Goal: Task Accomplishment & Management: Use online tool/utility

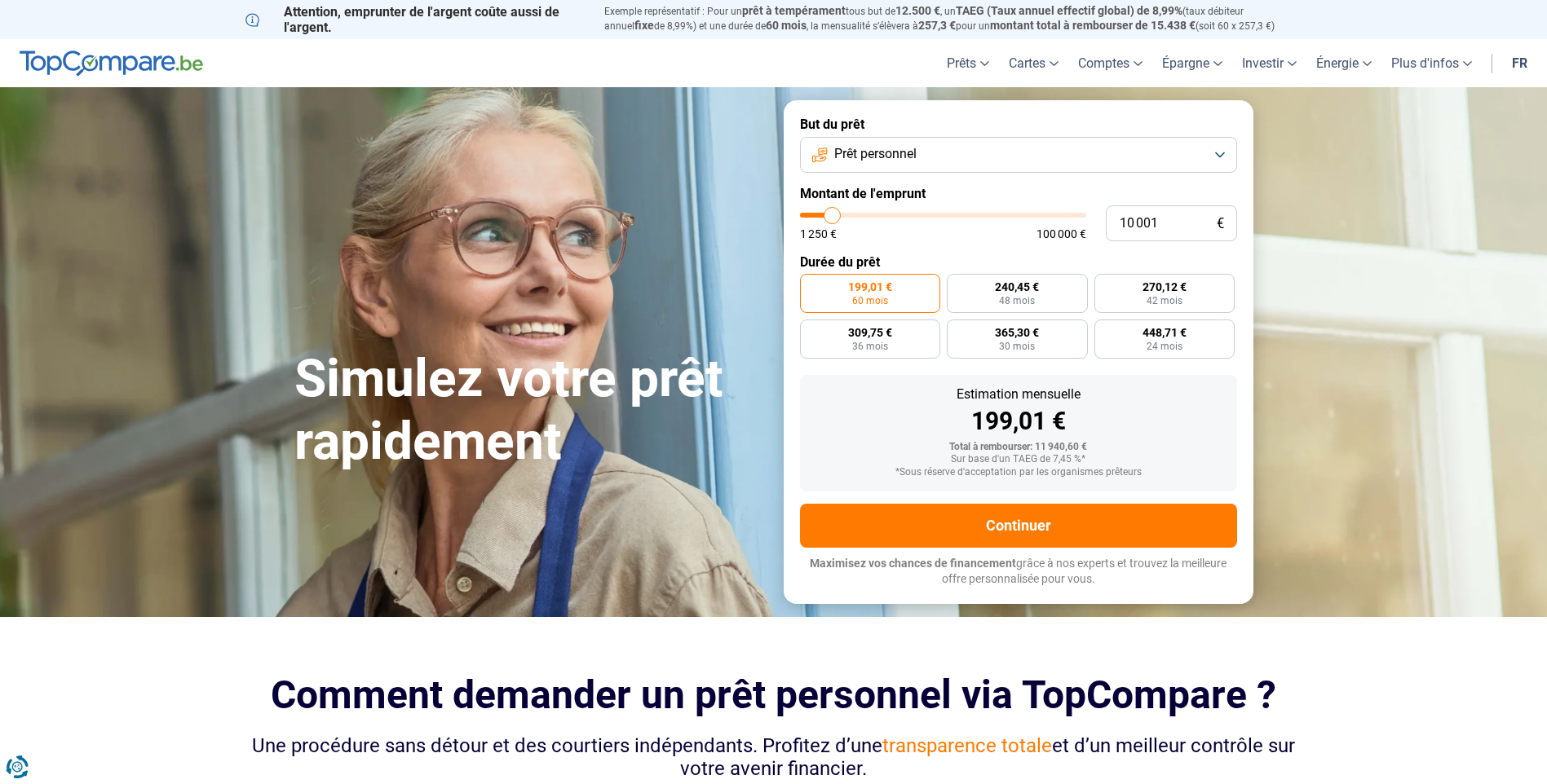
click at [917, 152] on span "Prêt personnel" at bounding box center [875, 154] width 83 height 18
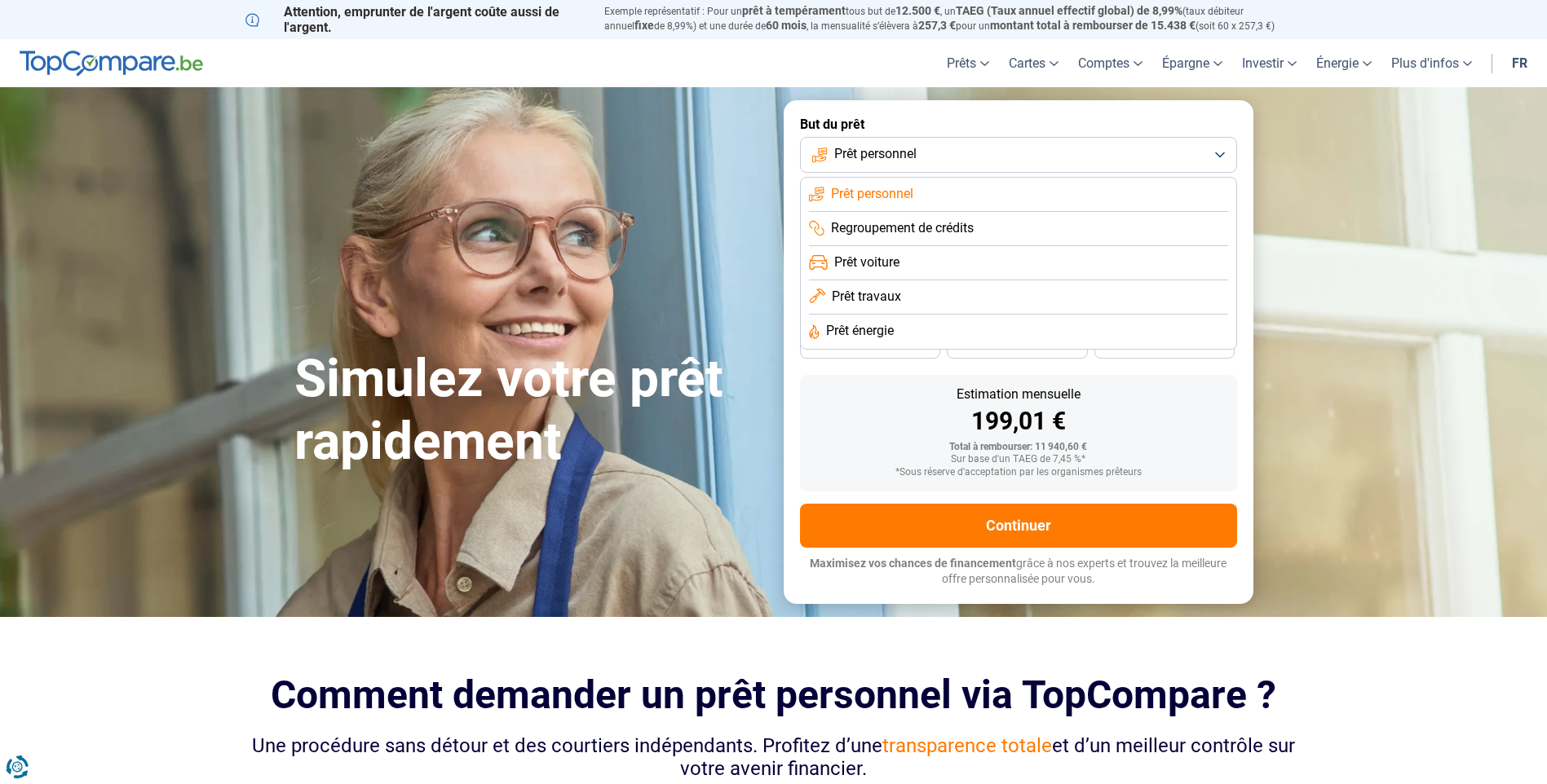
click at [881, 265] on span "Prêt voiture" at bounding box center [867, 262] width 66 height 18
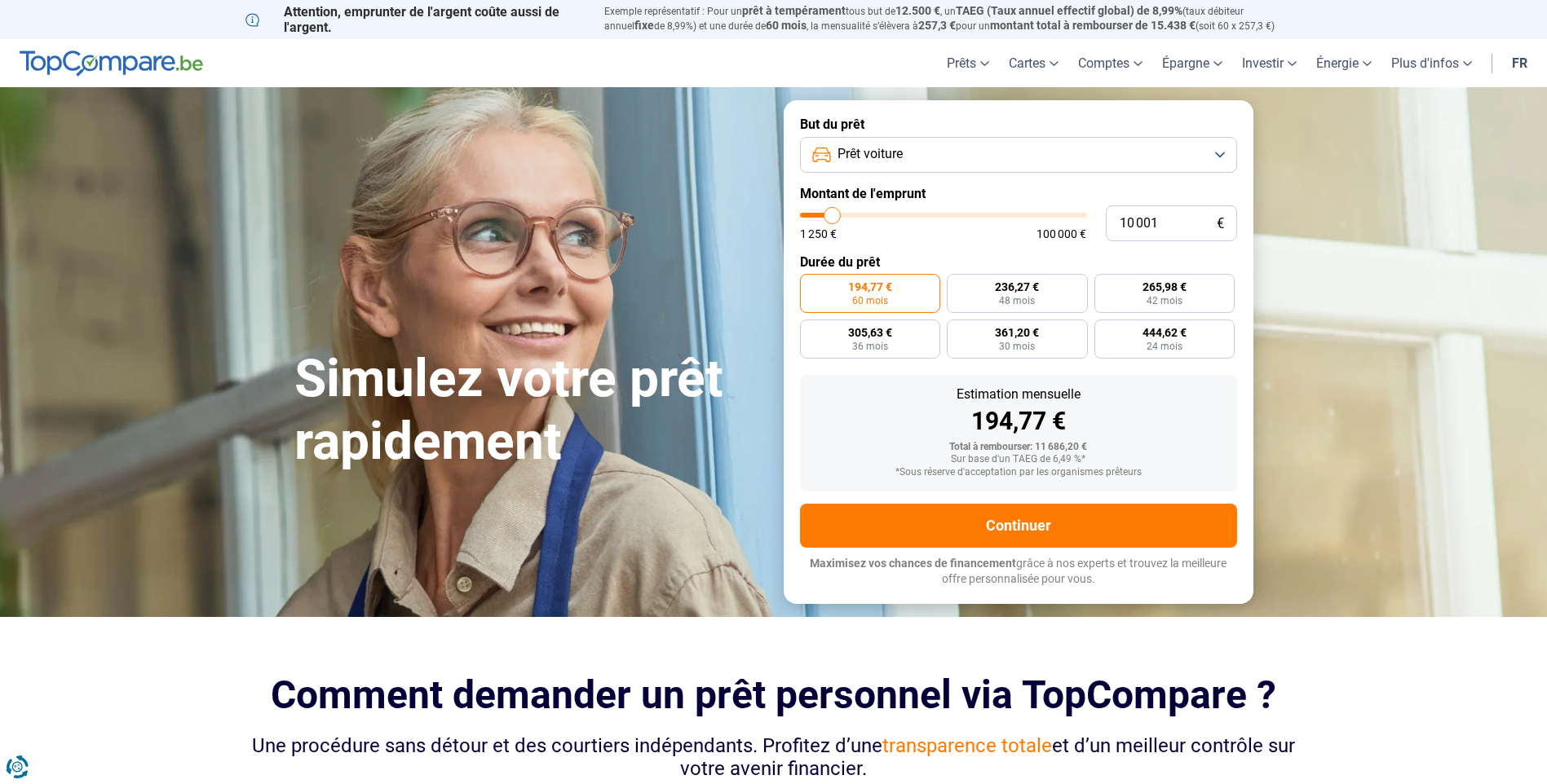
type input "21 000"
type input "21000"
type input "21 250"
type input "21250"
type input "21 500"
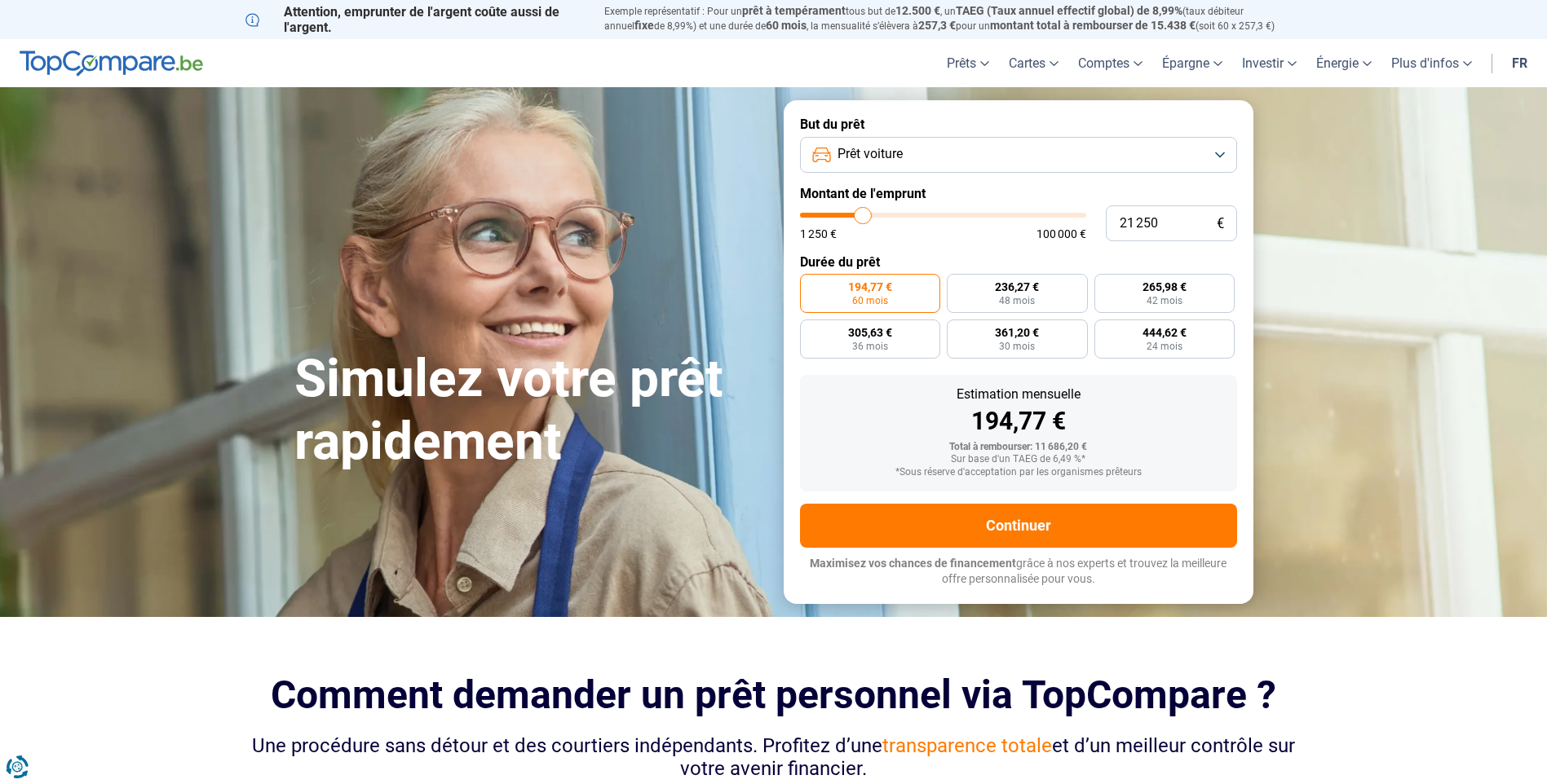
type input "21500"
type input "21 750"
type input "21750"
type input "22 000"
type input "22000"
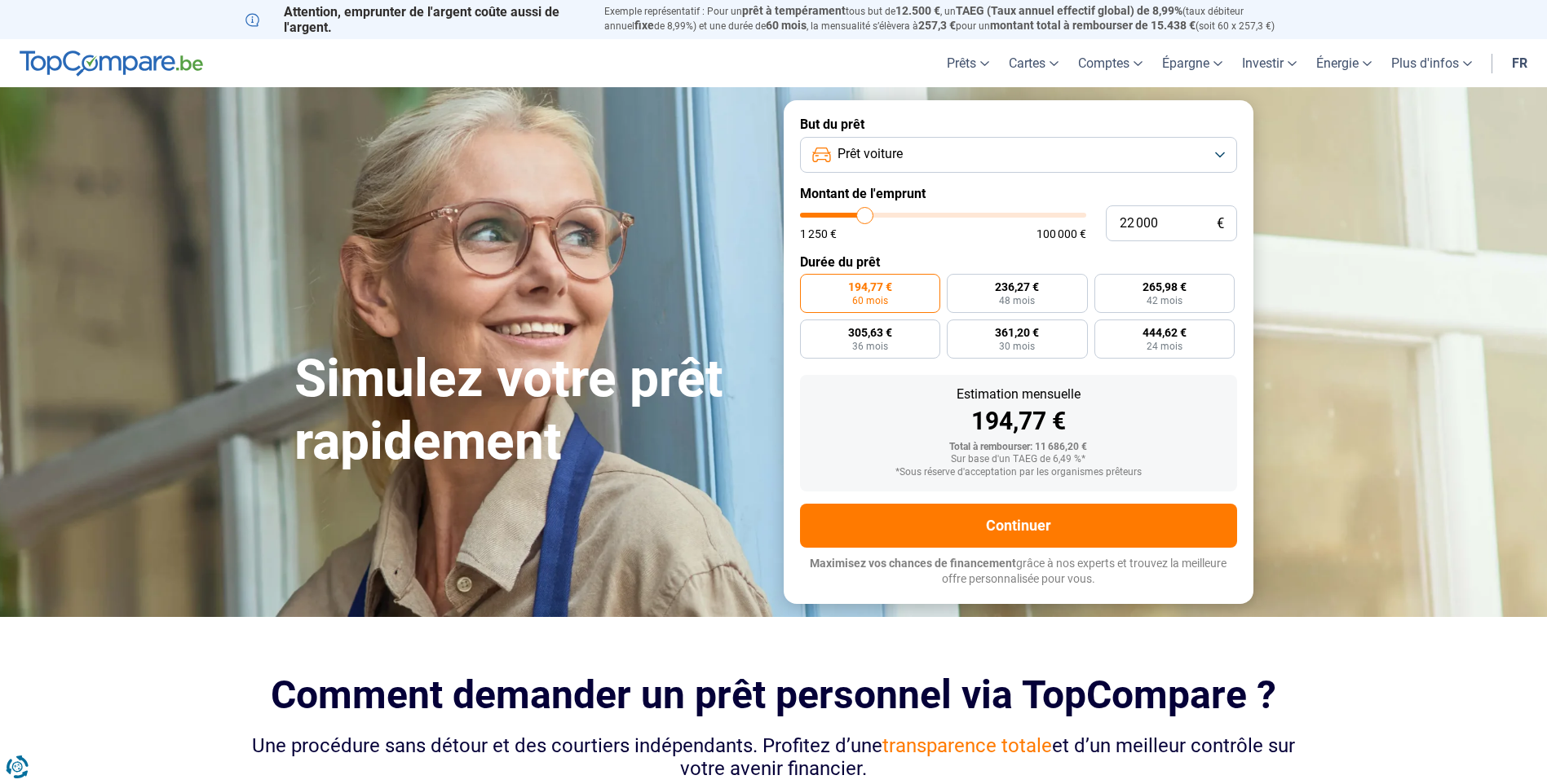
type input "22 250"
type input "22250"
type input "22 750"
type input "22750"
type input "23 000"
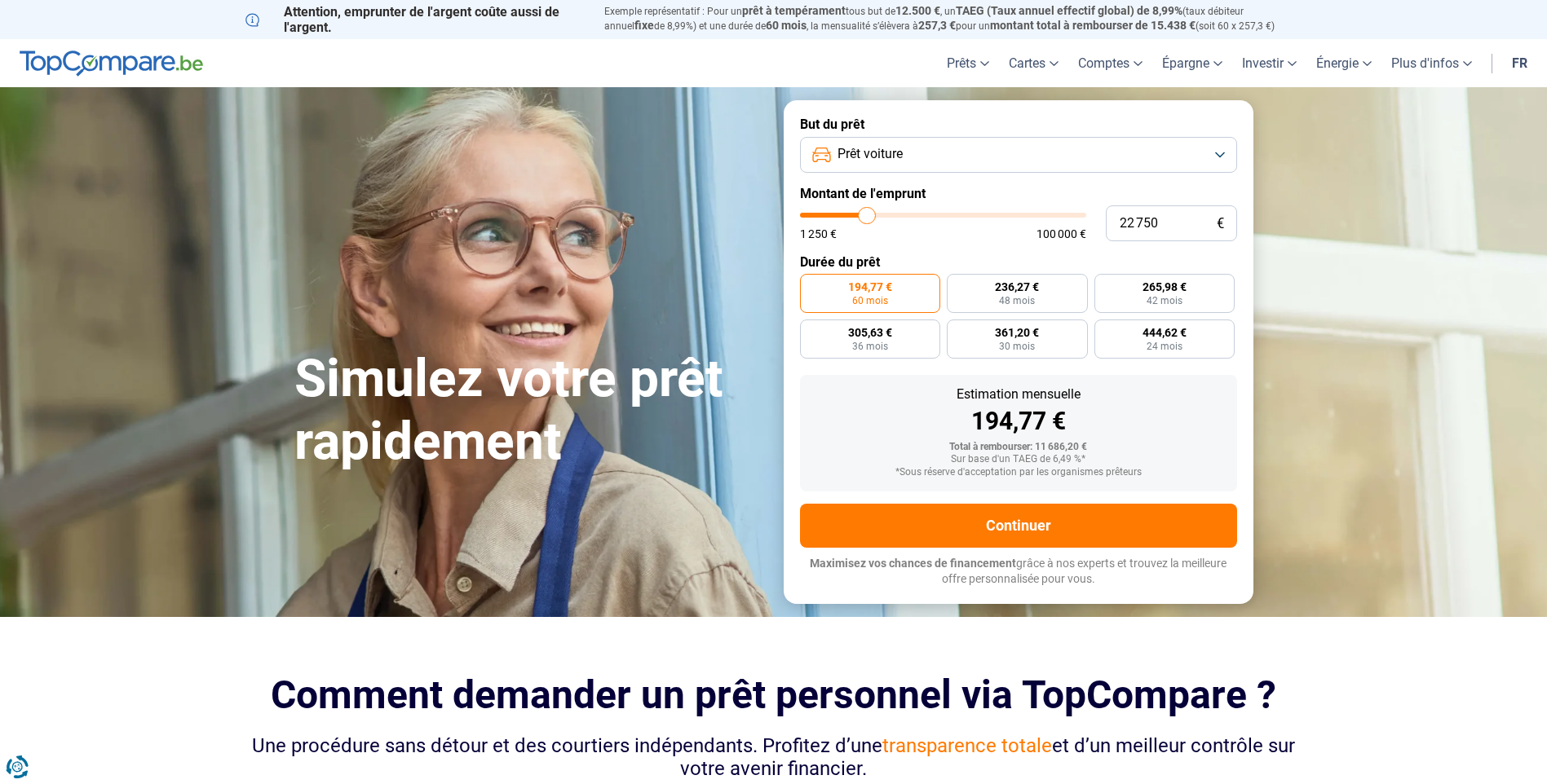
type input "23000"
type input "23 500"
type input "23500"
type input "23 750"
type input "23750"
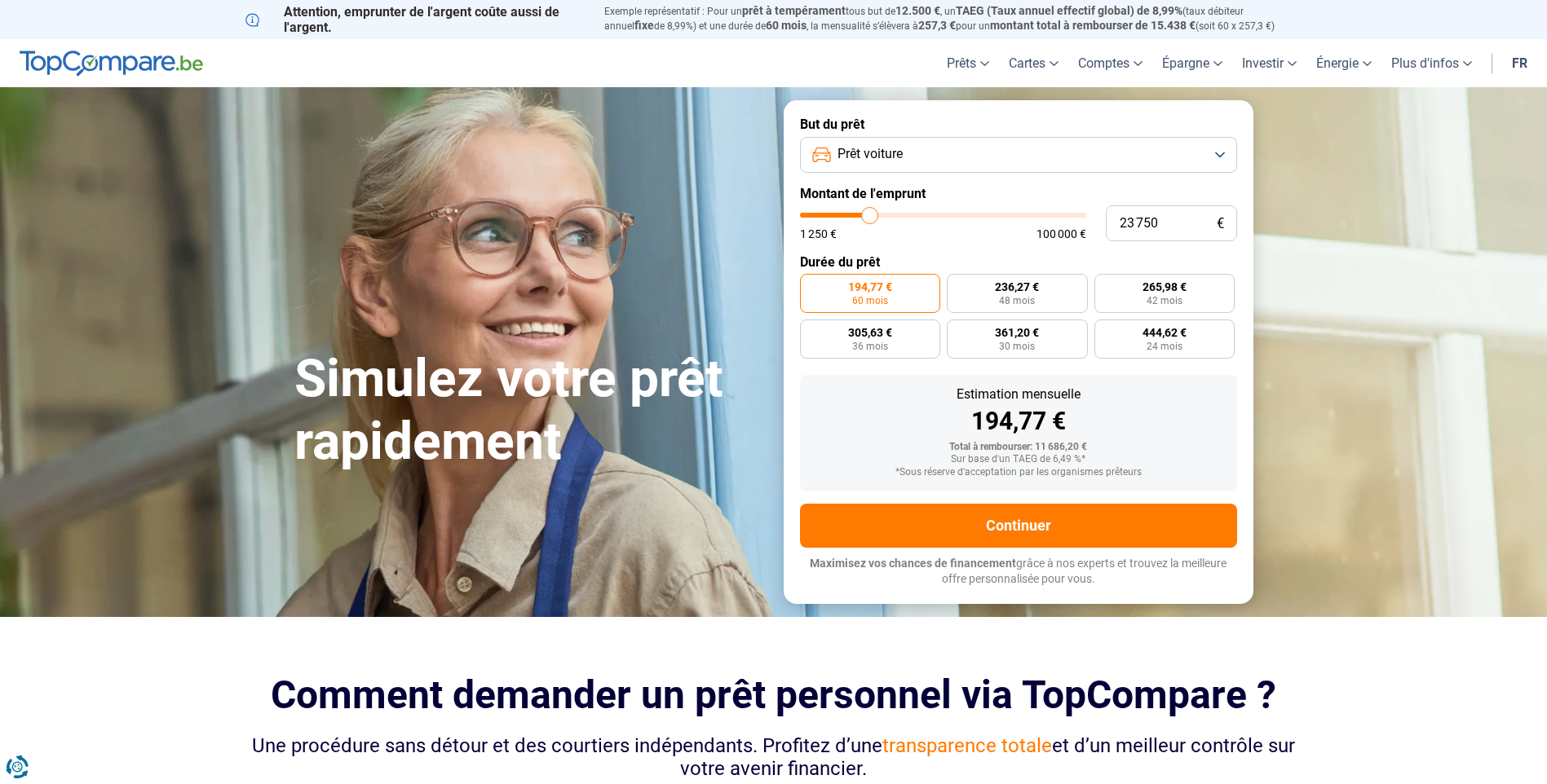
type input "24 250"
type input "24250"
type input "24 750"
type input "24750"
type input "25 000"
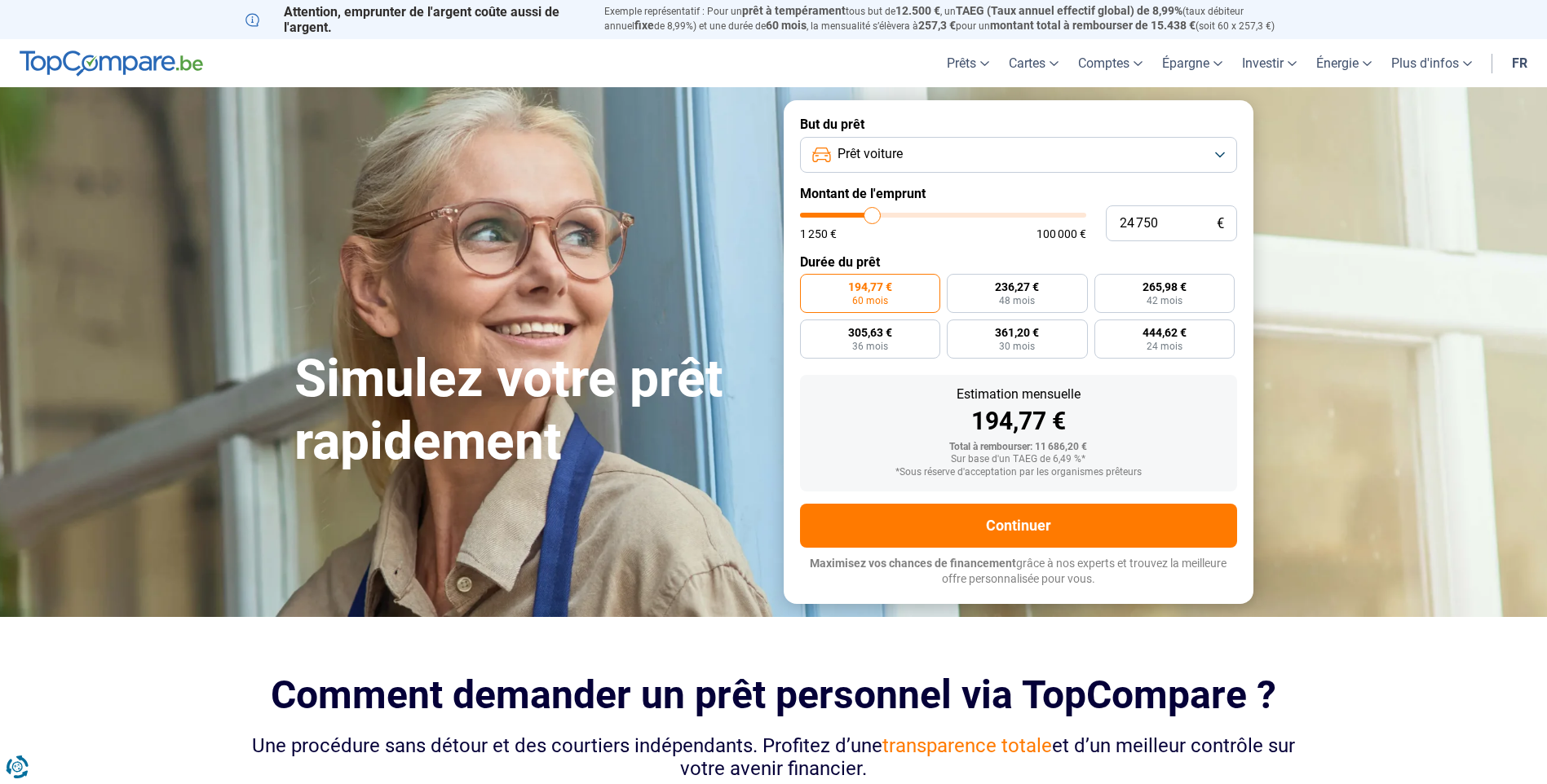
type input "25000"
type input "25 750"
type input "25750"
type input "26 250"
type input "26250"
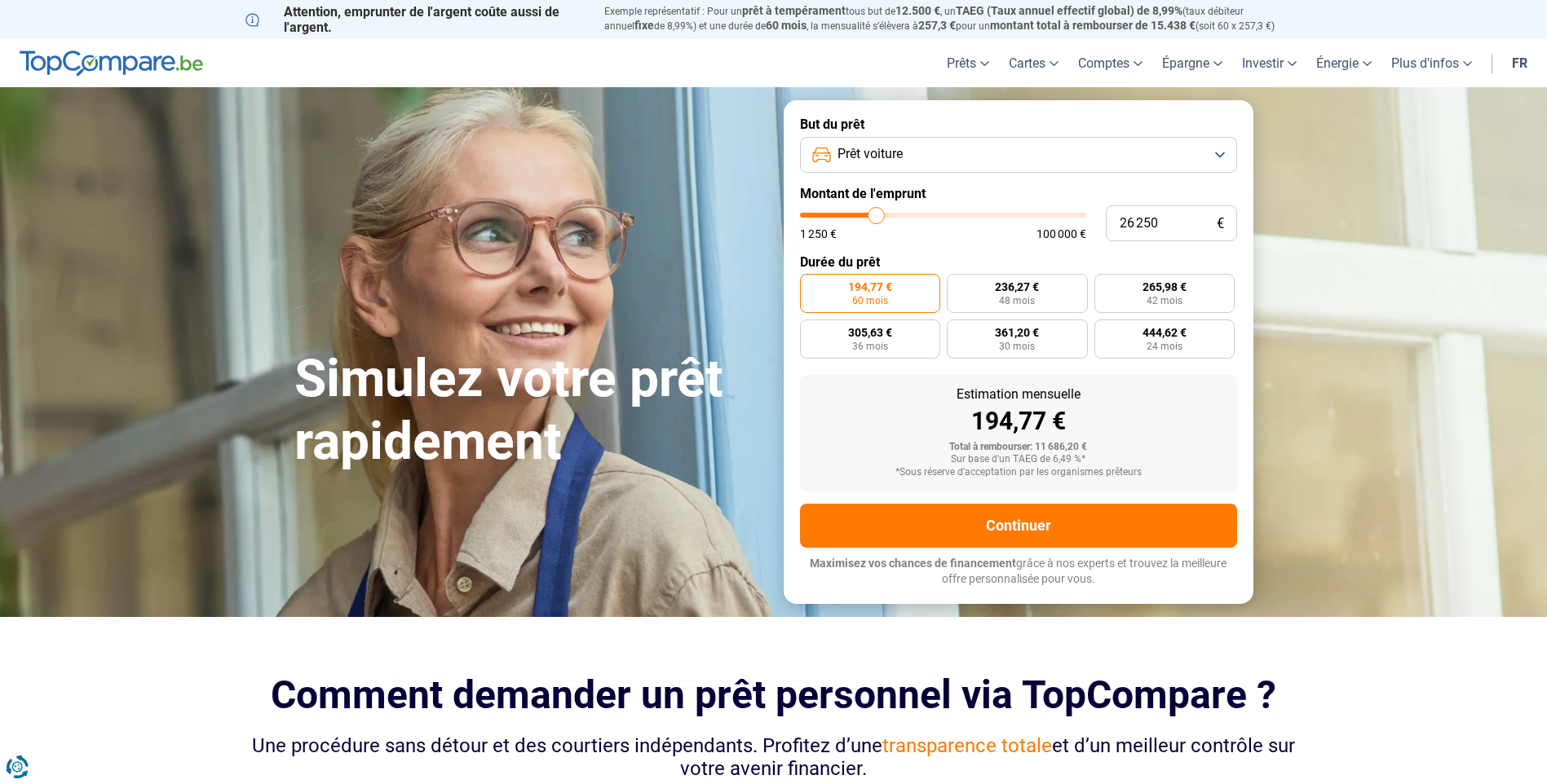
type input "26 500"
type input "26500"
type input "26 750"
type input "26750"
type input "27 250"
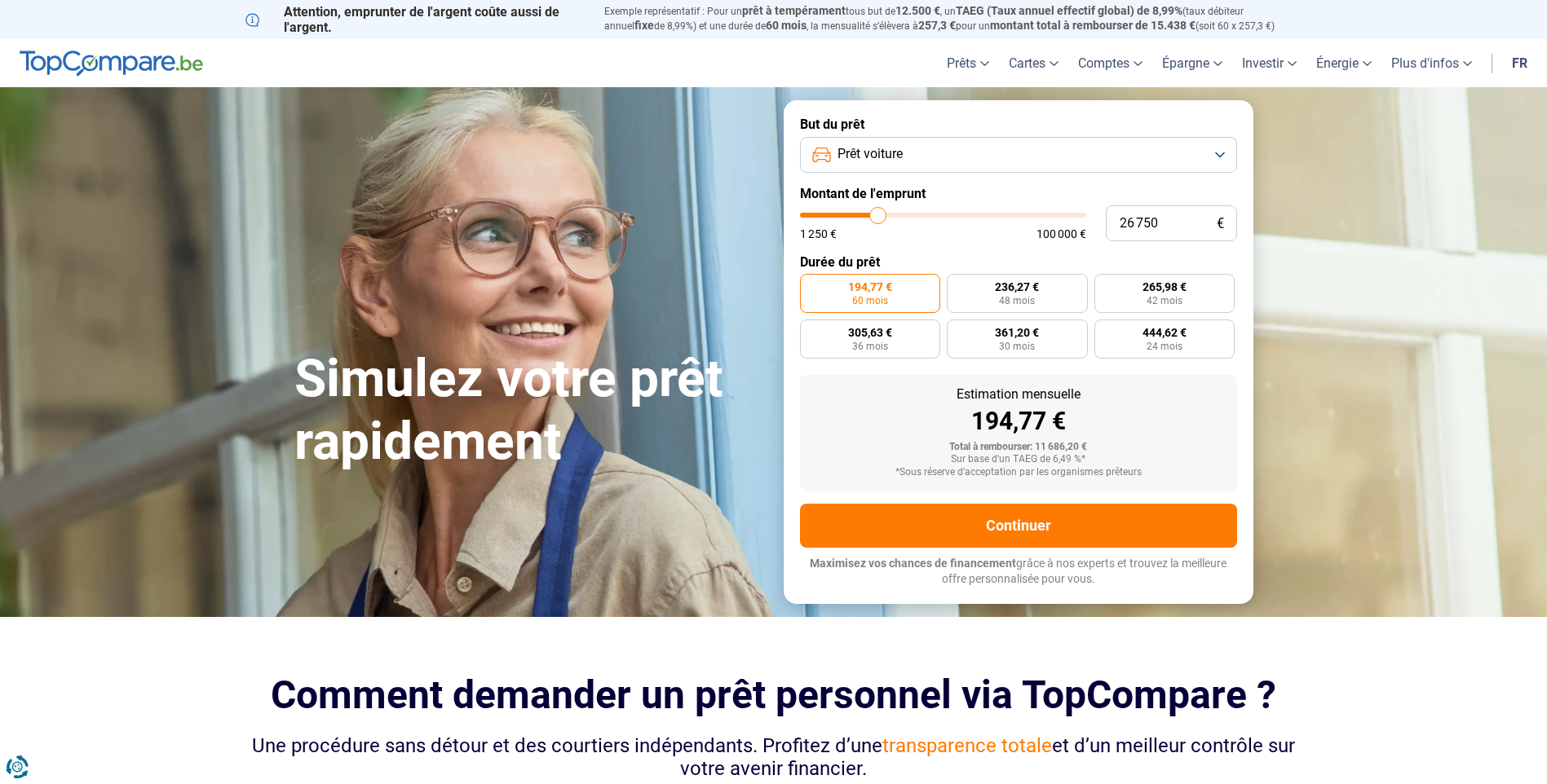
type input "27250"
type input "27 500"
type input "27500"
type input "27 750"
type input "27750"
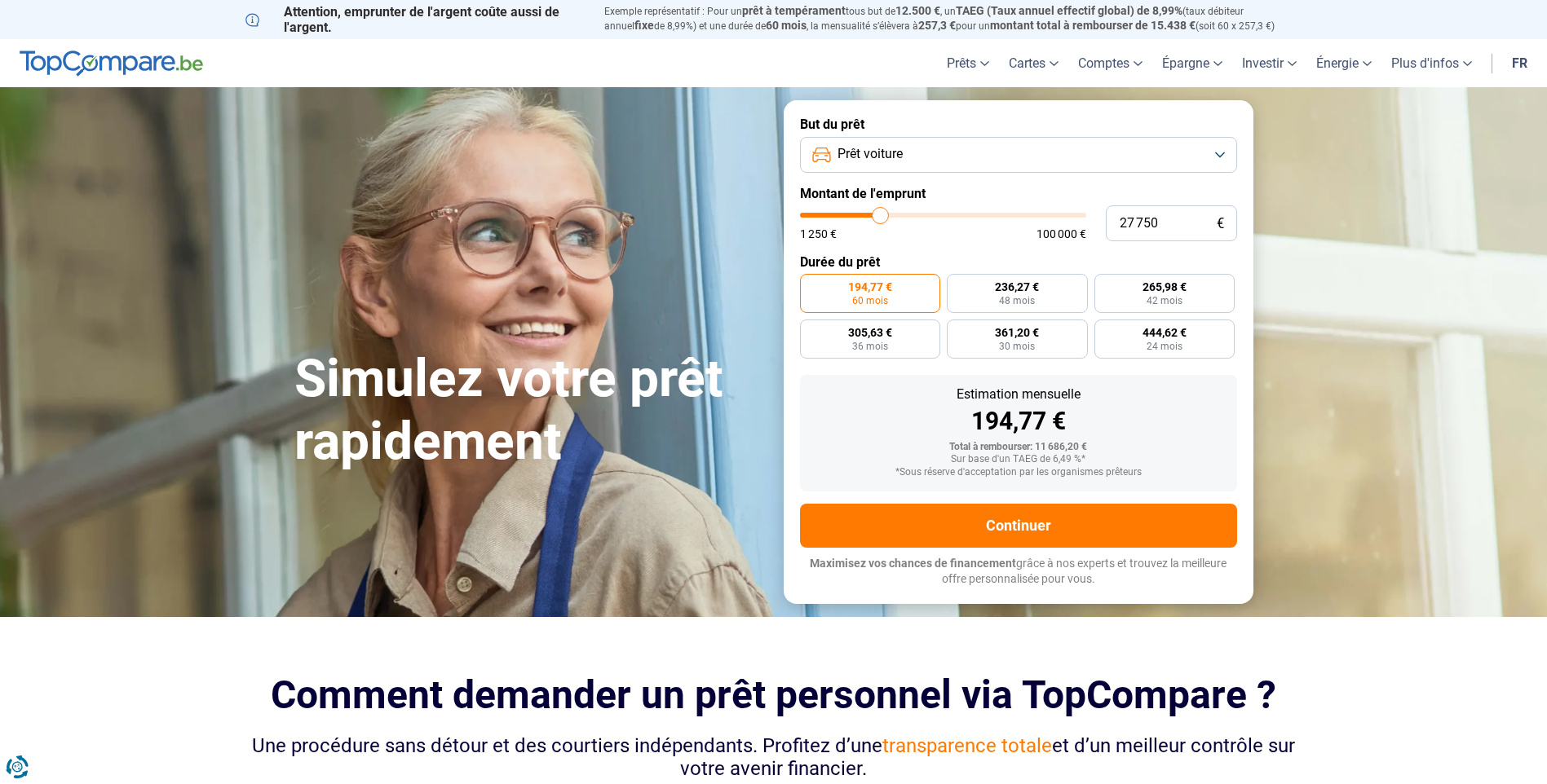
type input "28 000"
type input "28000"
type input "28 250"
type input "28250"
type input "28 750"
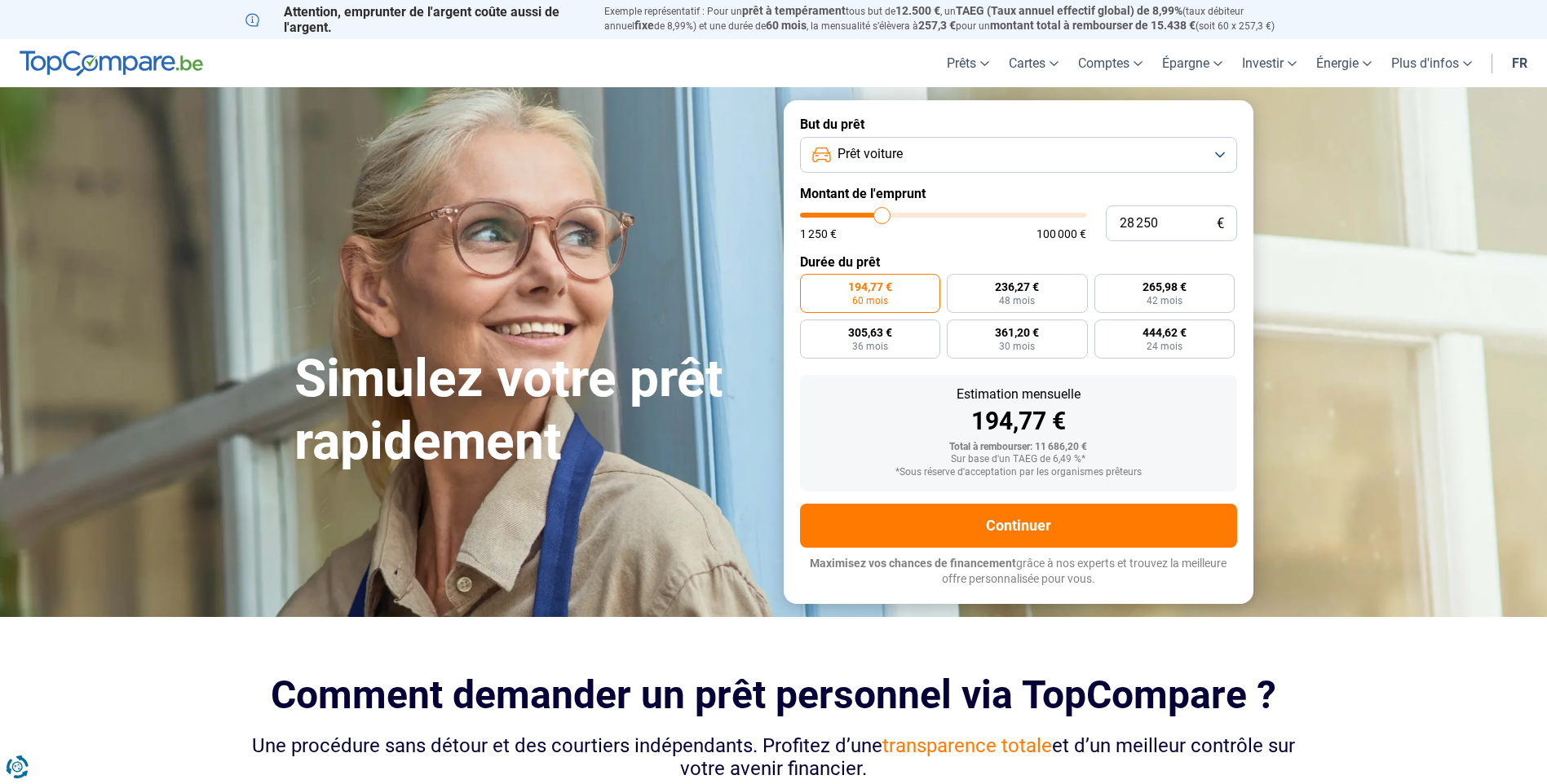
type input "28750"
type input "29 250"
type input "29250"
type input "29 500"
type input "29500"
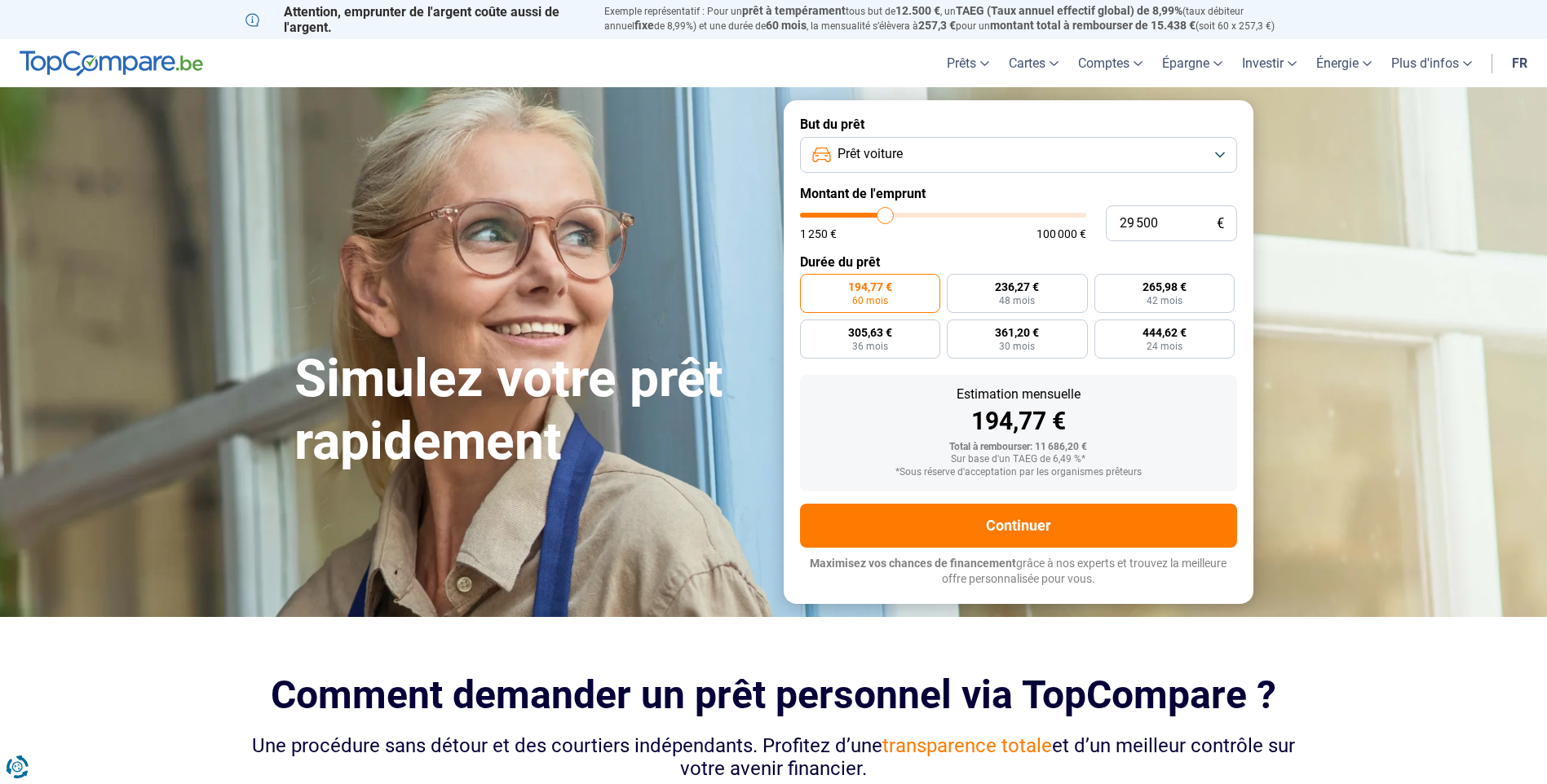
type input "29 750"
drag, startPoint x: 862, startPoint y: 212, endPoint x: 886, endPoint y: 212, distance: 24.0
type input "29750"
click at [886, 213] on input "range" at bounding box center [943, 215] width 286 height 5
radio input "false"
